Goal: Information Seeking & Learning: Learn about a topic

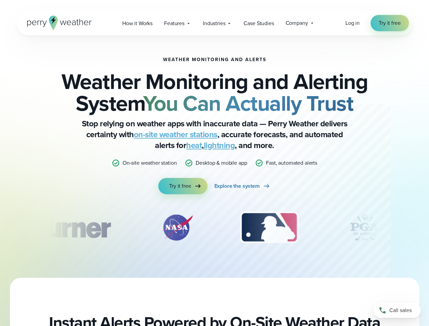
click at [214, 163] on p "Desktop & mobile app" at bounding box center [220, 163] width 51 height 8
click at [214, 23] on span "Industries" at bounding box center [214, 23] width 22 height 8
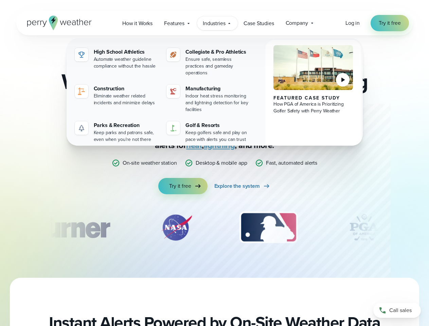
click at [214, 227] on div "slideshow" at bounding box center [214, 227] width 328 height 34
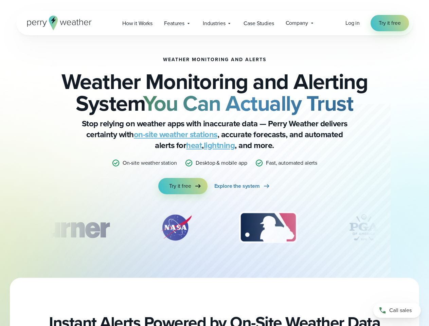
click at [0, 227] on div "Weather Monitoring and Alerts Weather Monitoring and Alerting System You Can Ac…" at bounding box center [214, 156] width 429 height 242
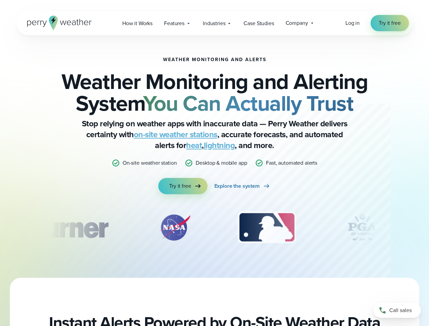
click at [0, 227] on div "Weather Monitoring and Alerts Weather Monitoring and Alerting System You Can Ac…" at bounding box center [214, 156] width 429 height 242
